Goal: Find contact information: Find contact information

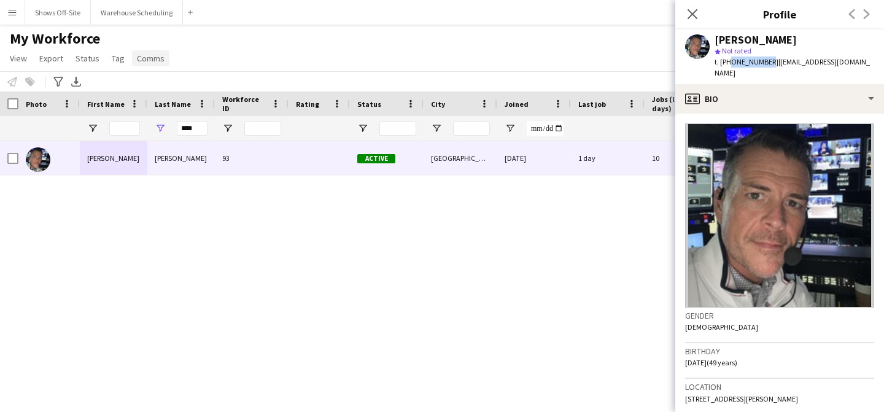
scroll to position [59, 0]
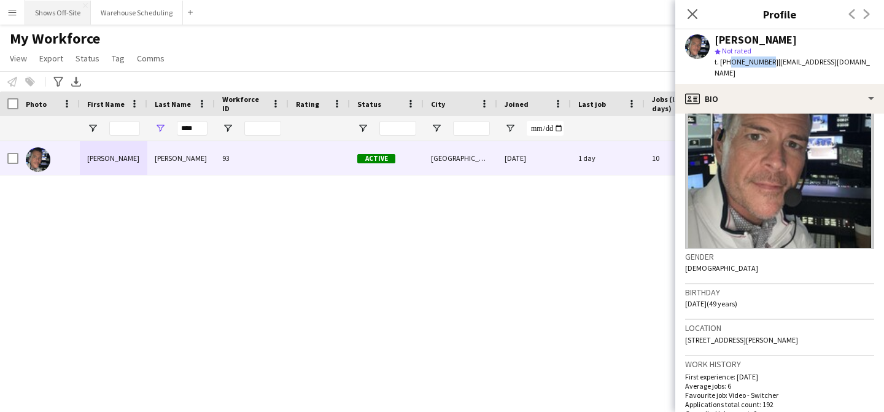
click at [69, 15] on button "Shows Off-Site Close" at bounding box center [58, 13] width 66 height 24
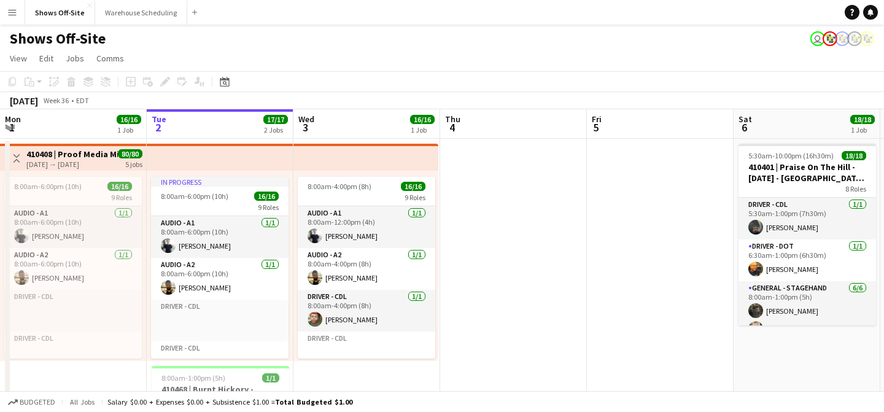
click at [6, 14] on button "Menu" at bounding box center [12, 12] width 25 height 25
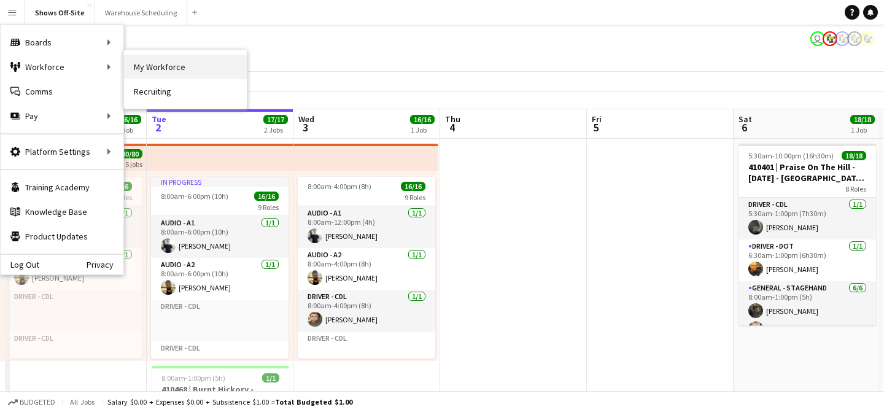
click at [162, 79] on link "My Workforce" at bounding box center [185, 67] width 123 height 25
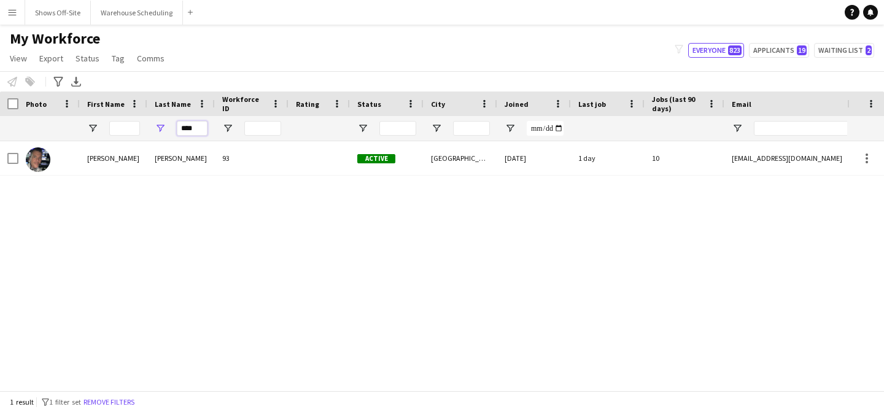
drag, startPoint x: 201, startPoint y: 126, endPoint x: 145, endPoint y: 126, distance: 55.9
click at [146, 126] on div "****" at bounding box center [665, 128] width 1331 height 25
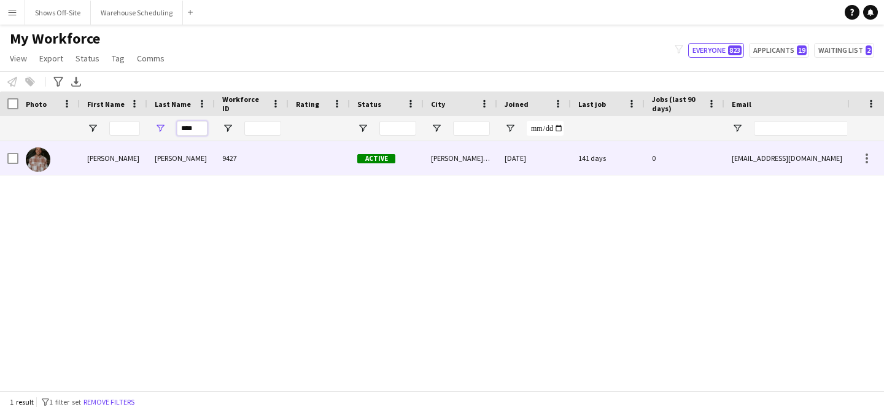
type input "****"
click at [166, 155] on div "Ditzler" at bounding box center [181, 158] width 68 height 34
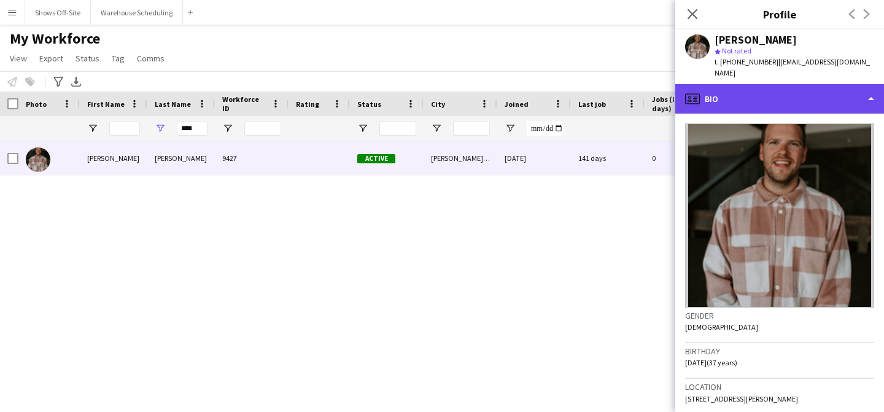
click at [795, 84] on div "profile Bio" at bounding box center [779, 98] width 209 height 29
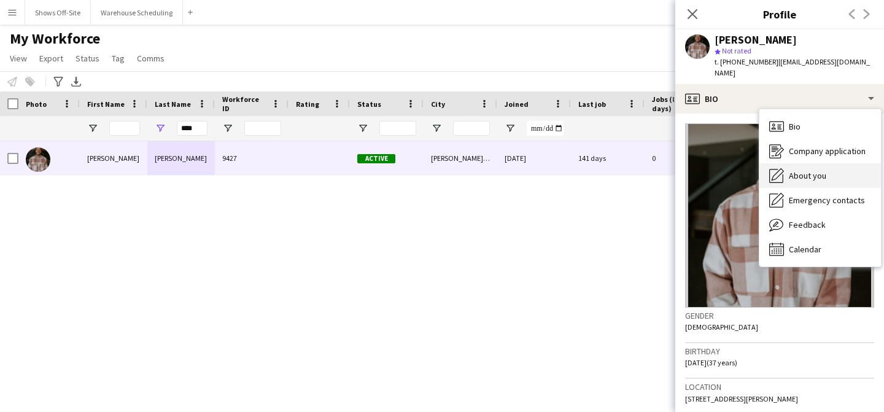
click at [809, 163] on div "About you About you" at bounding box center [821, 175] width 122 height 25
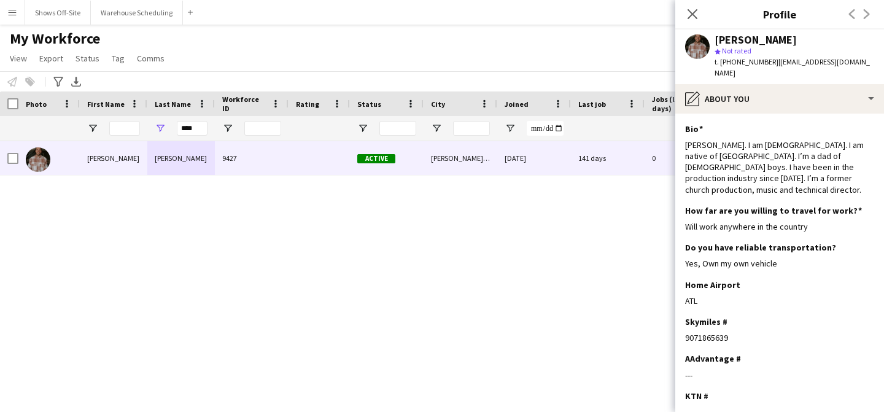
drag, startPoint x: 729, startPoint y: 316, endPoint x: 683, endPoint y: 314, distance: 46.1
click at [683, 314] on app-section-data-types "Bio Edit this field Bobby Ditzler. I am 36 years old. I am native of Atlanta. I…" at bounding box center [779, 263] width 209 height 298
copy div "9071865639"
